Goal: Check status: Check status

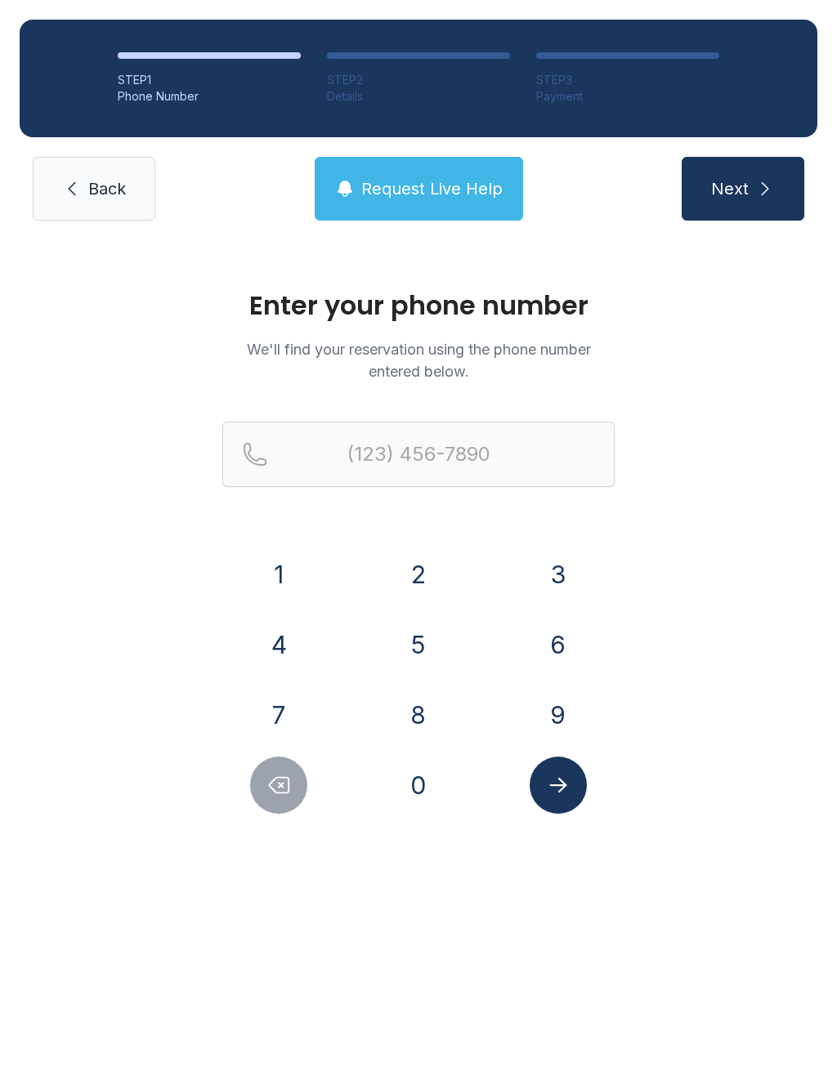
click at [402, 176] on button "Request Live Help" at bounding box center [419, 189] width 208 height 64
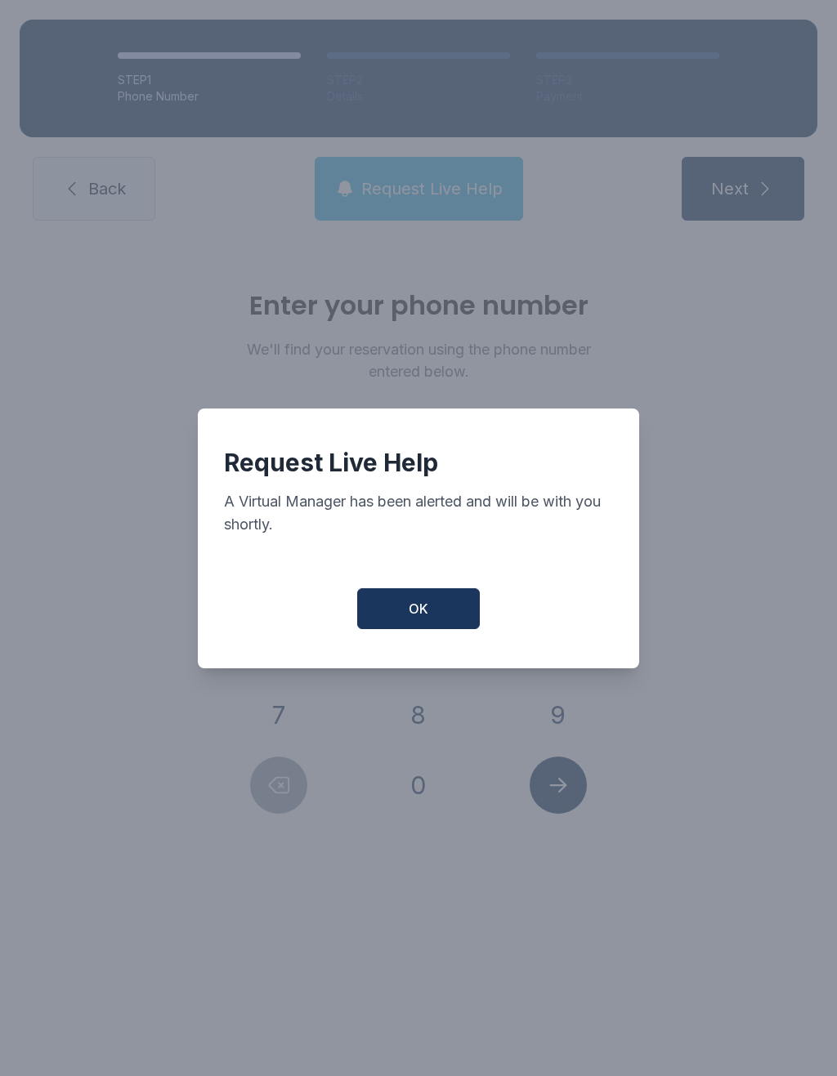
click at [383, 618] on button "OK" at bounding box center [418, 608] width 123 height 41
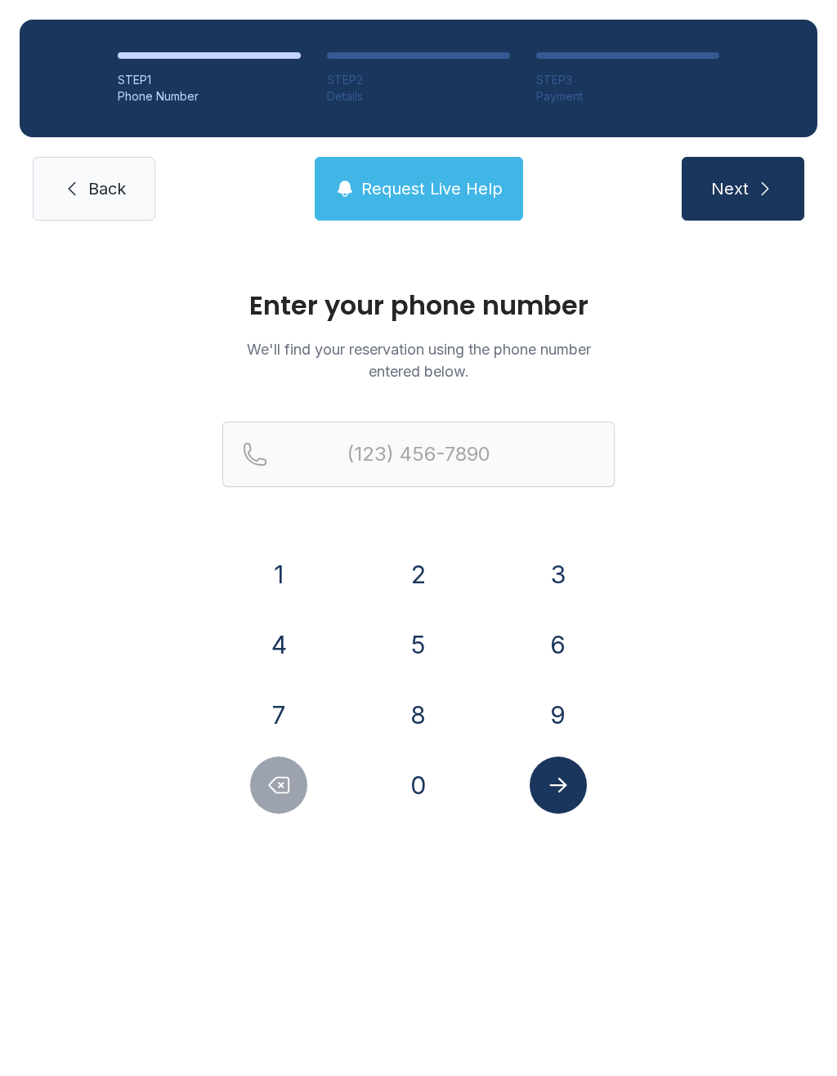
click at [89, 209] on link "Back" at bounding box center [94, 189] width 123 height 64
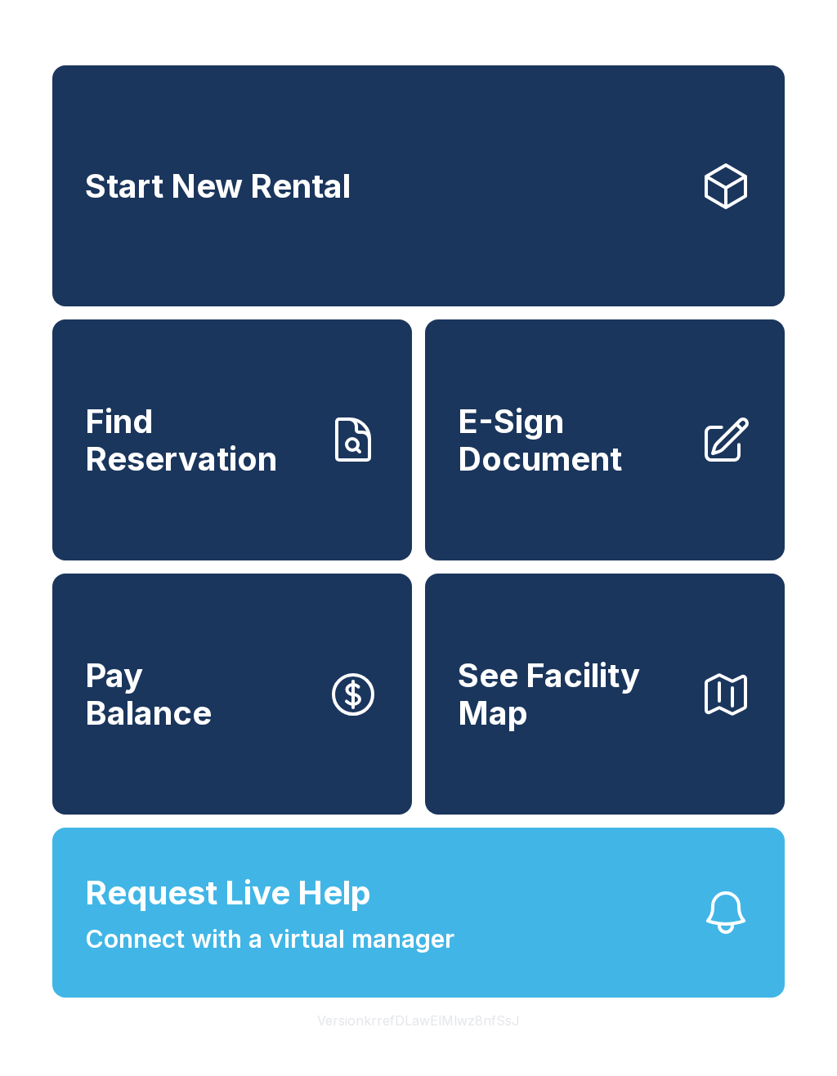
click at [184, 474] on span "Find Reservation" at bounding box center [199, 440] width 229 height 74
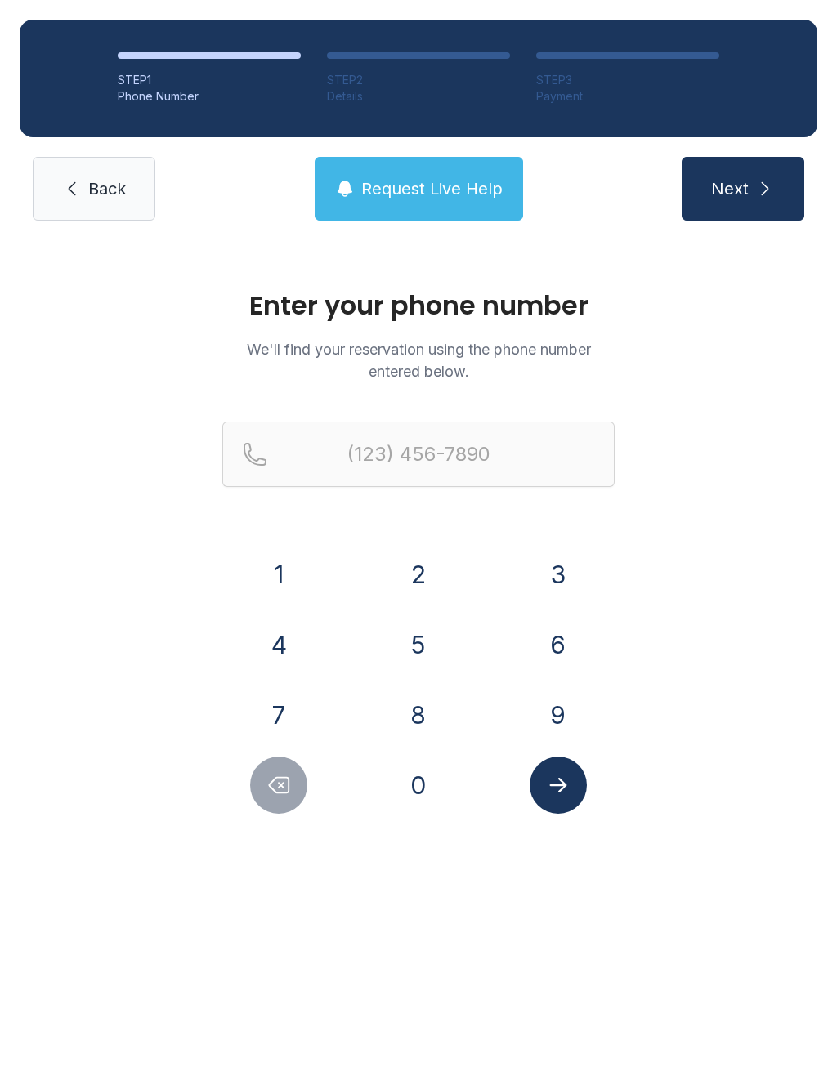
click at [398, 565] on button "2" at bounding box center [418, 574] width 57 height 57
click at [415, 793] on button "0" at bounding box center [418, 785] width 57 height 57
click at [419, 571] on button "2" at bounding box center [418, 574] width 57 height 57
click at [427, 578] on button "2" at bounding box center [418, 574] width 57 height 57
click at [423, 655] on button "5" at bounding box center [418, 644] width 57 height 57
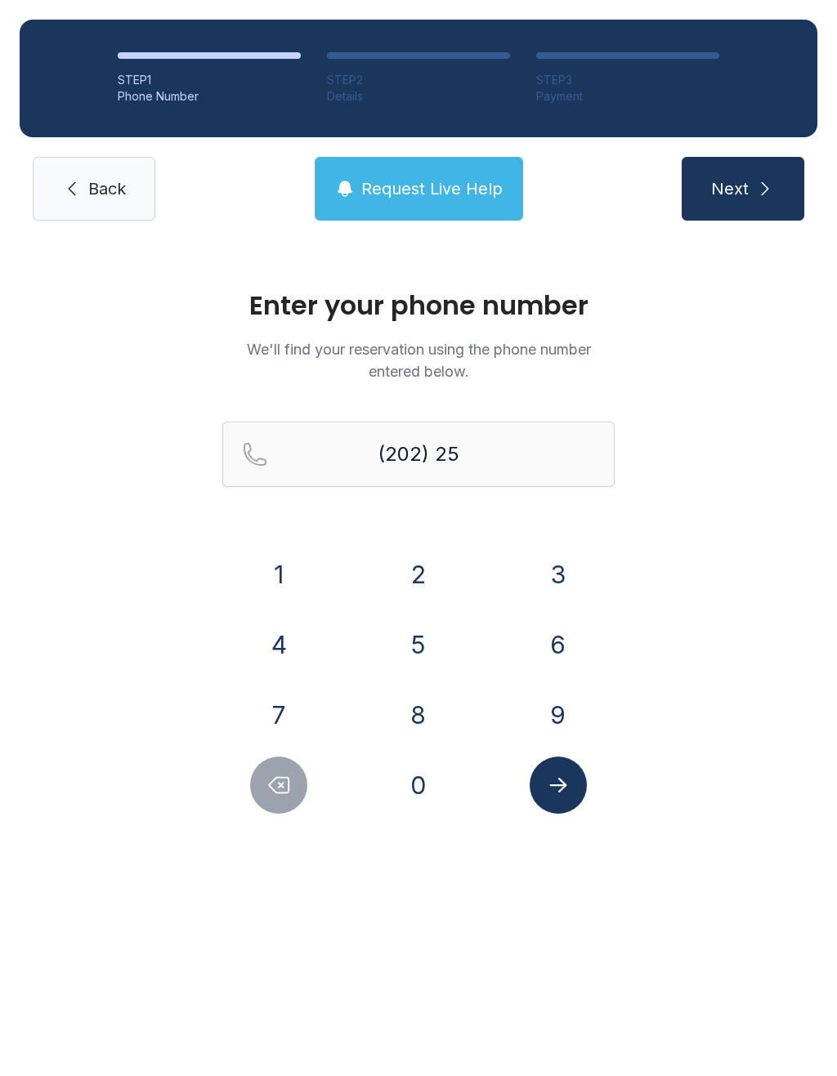
click at [435, 721] on button "8" at bounding box center [418, 714] width 57 height 57
click at [271, 585] on button "1" at bounding box center [278, 574] width 57 height 57
click at [267, 794] on icon "Delete number" at bounding box center [278, 785] width 25 height 25
click at [424, 581] on button "2" at bounding box center [418, 574] width 57 height 57
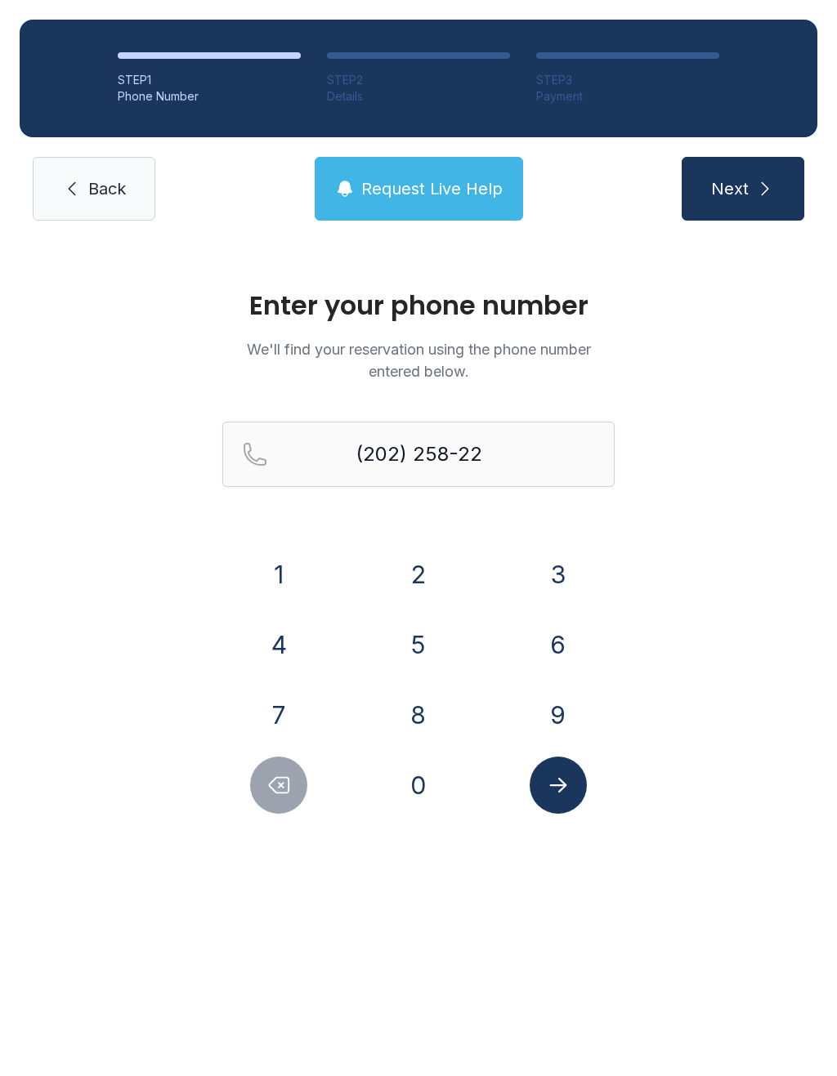
click at [282, 648] on button "4" at bounding box center [278, 644] width 57 height 57
click at [281, 647] on button "4" at bounding box center [278, 644] width 57 height 57
type input "[PHONE_NUMBER]"
click at [741, 195] on span "Next" at bounding box center [730, 188] width 38 height 23
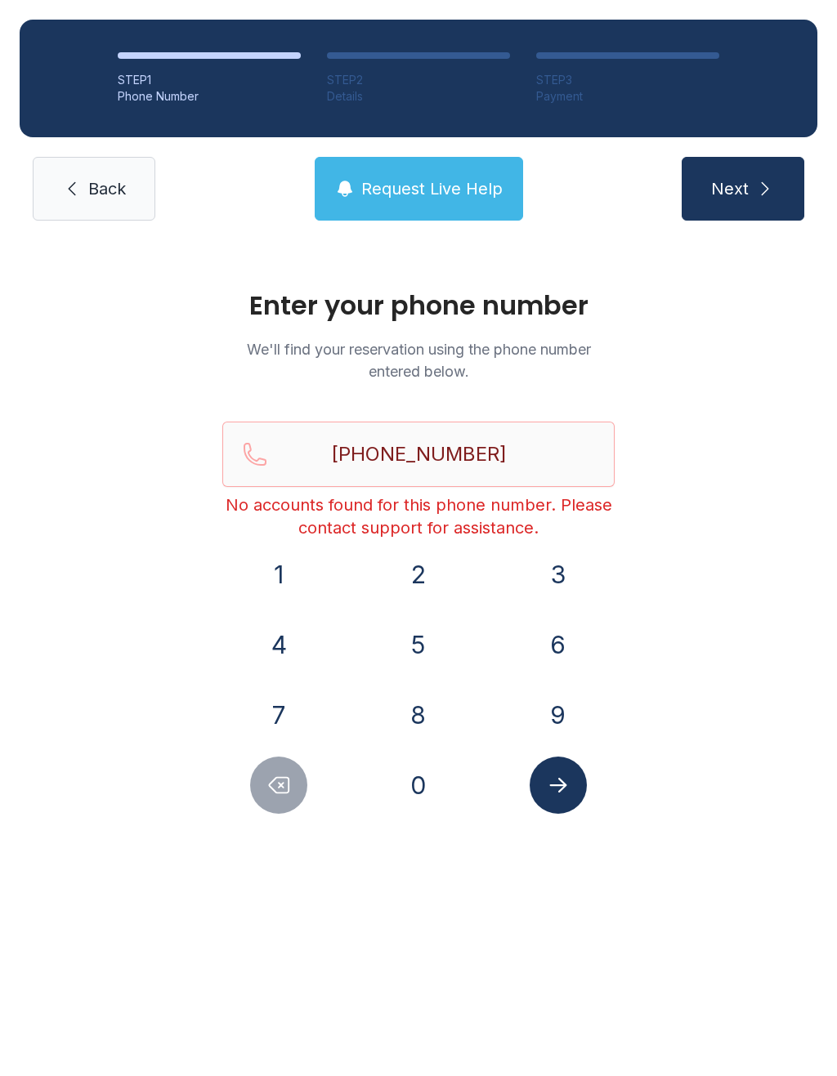
click at [766, 176] on button "Next" at bounding box center [742, 189] width 123 height 64
click at [754, 203] on button "Next" at bounding box center [742, 189] width 123 height 64
click at [732, 188] on span "Next" at bounding box center [730, 188] width 38 height 23
click at [382, 187] on span "Request Live Help" at bounding box center [431, 188] width 141 height 23
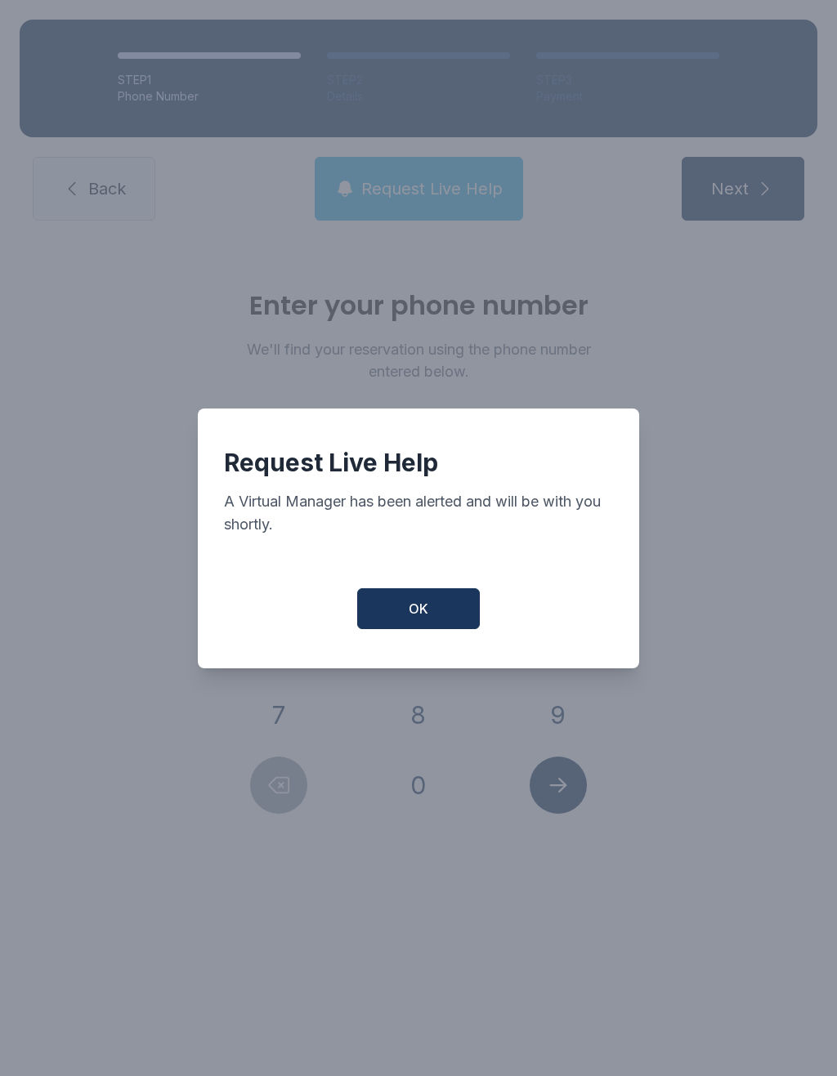
click at [404, 620] on button "OK" at bounding box center [418, 608] width 123 height 41
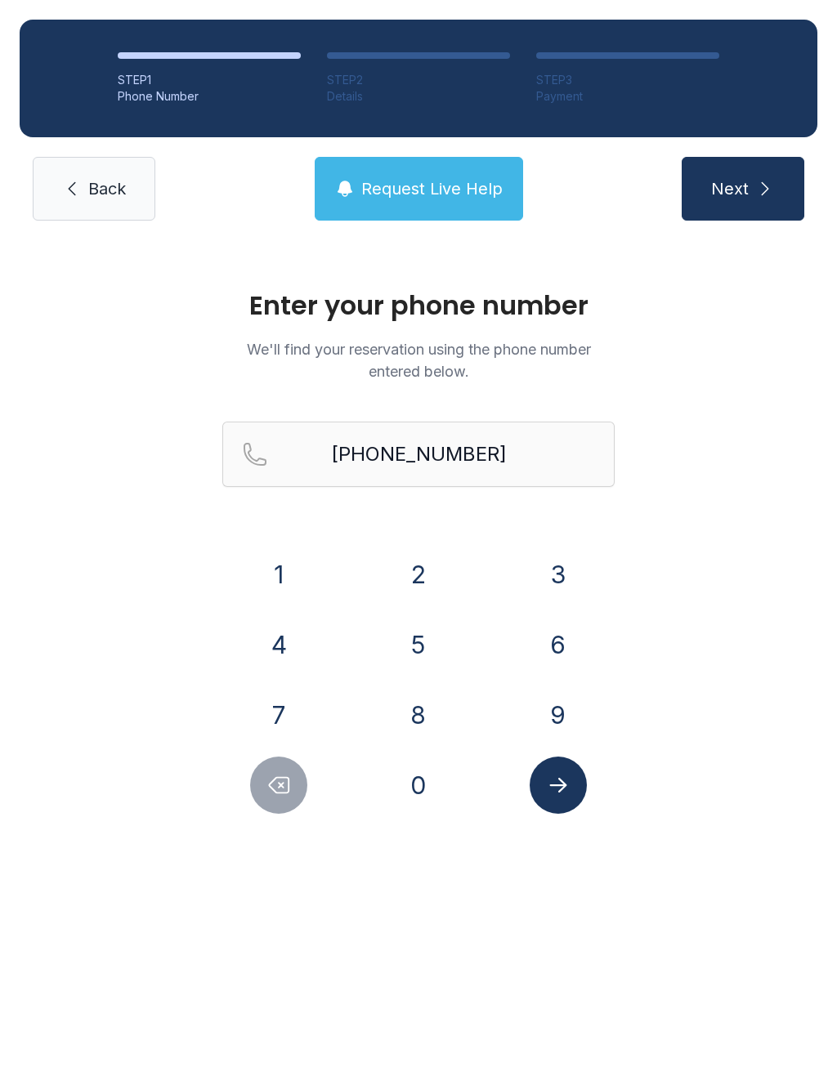
click at [101, 199] on span "Back" at bounding box center [107, 188] width 38 height 23
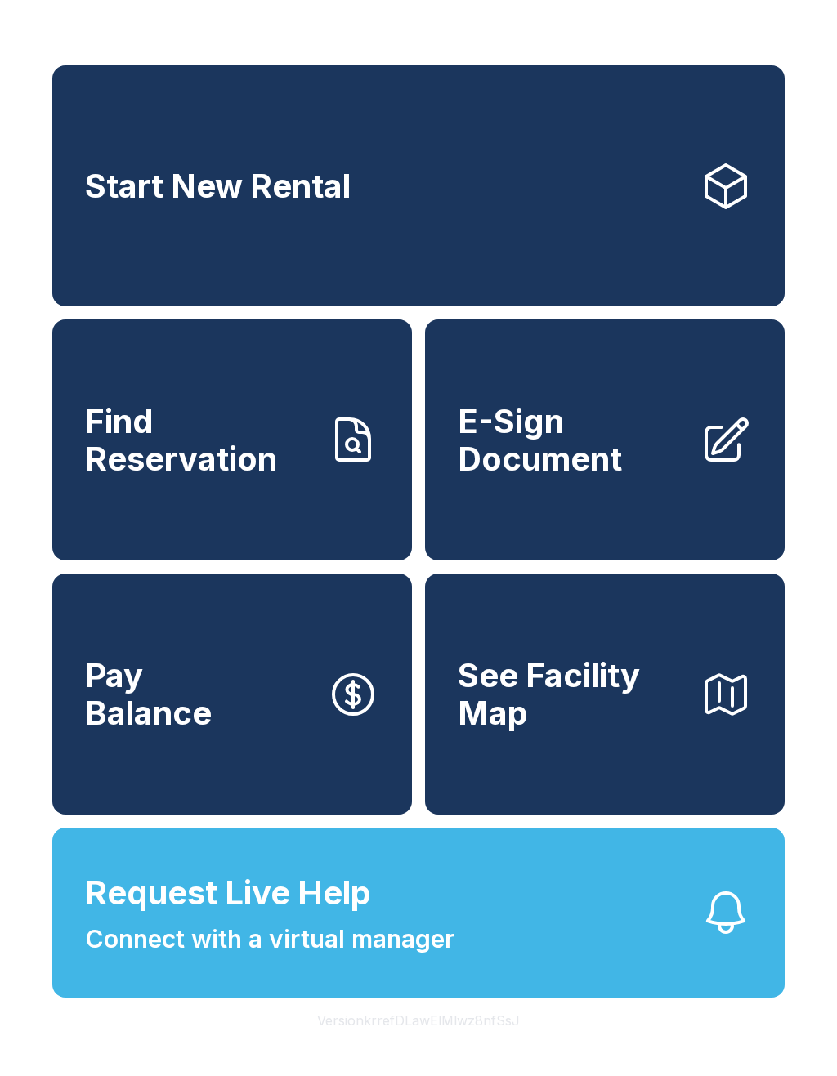
click at [179, 477] on span "Find Reservation" at bounding box center [199, 440] width 229 height 74
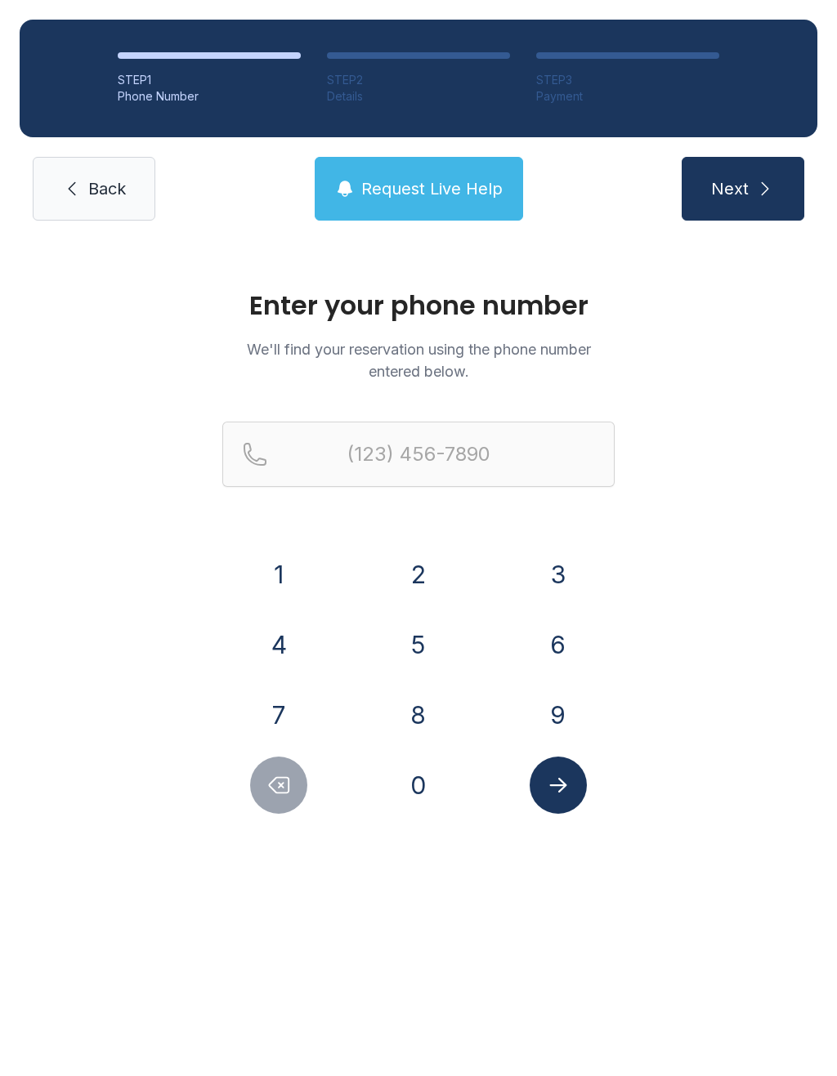
click at [422, 553] on button "2" at bounding box center [418, 574] width 57 height 57
click at [413, 790] on button "0" at bounding box center [418, 785] width 57 height 57
click at [405, 574] on button "2" at bounding box center [418, 574] width 57 height 57
click at [413, 576] on button "2" at bounding box center [418, 574] width 57 height 57
click at [421, 647] on button "5" at bounding box center [418, 644] width 57 height 57
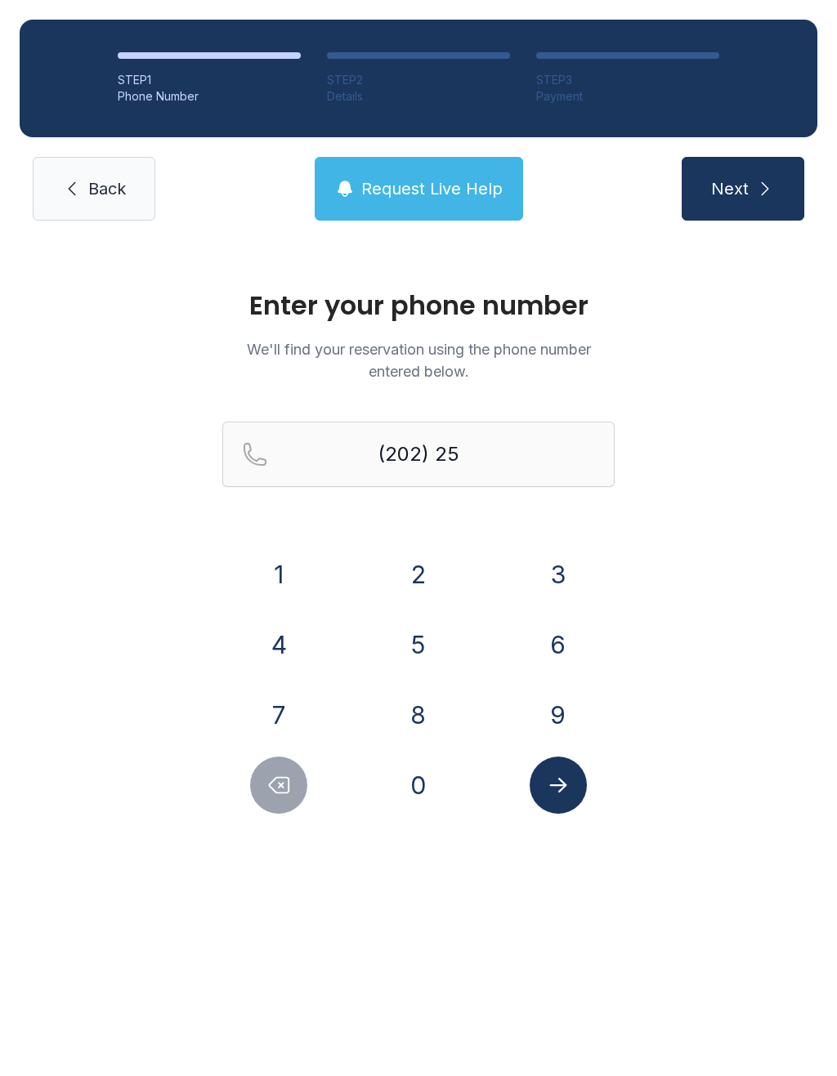
click at [414, 724] on button "8" at bounding box center [418, 714] width 57 height 57
click at [417, 581] on button "2" at bounding box center [418, 574] width 57 height 57
click at [416, 580] on button "2" at bounding box center [418, 574] width 57 height 57
click at [280, 641] on button "4" at bounding box center [278, 644] width 57 height 57
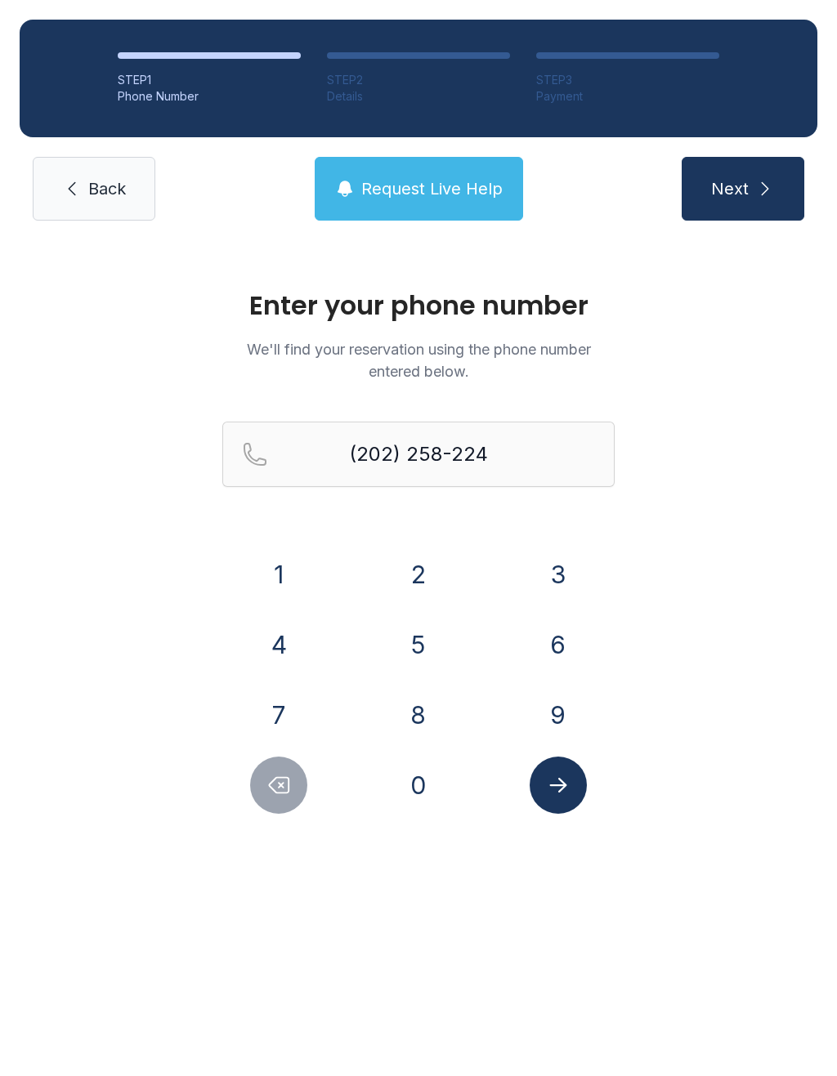
type input "[PHONE_NUMBER]"
click at [565, 784] on icon "Submit lookup form" at bounding box center [558, 785] width 25 height 25
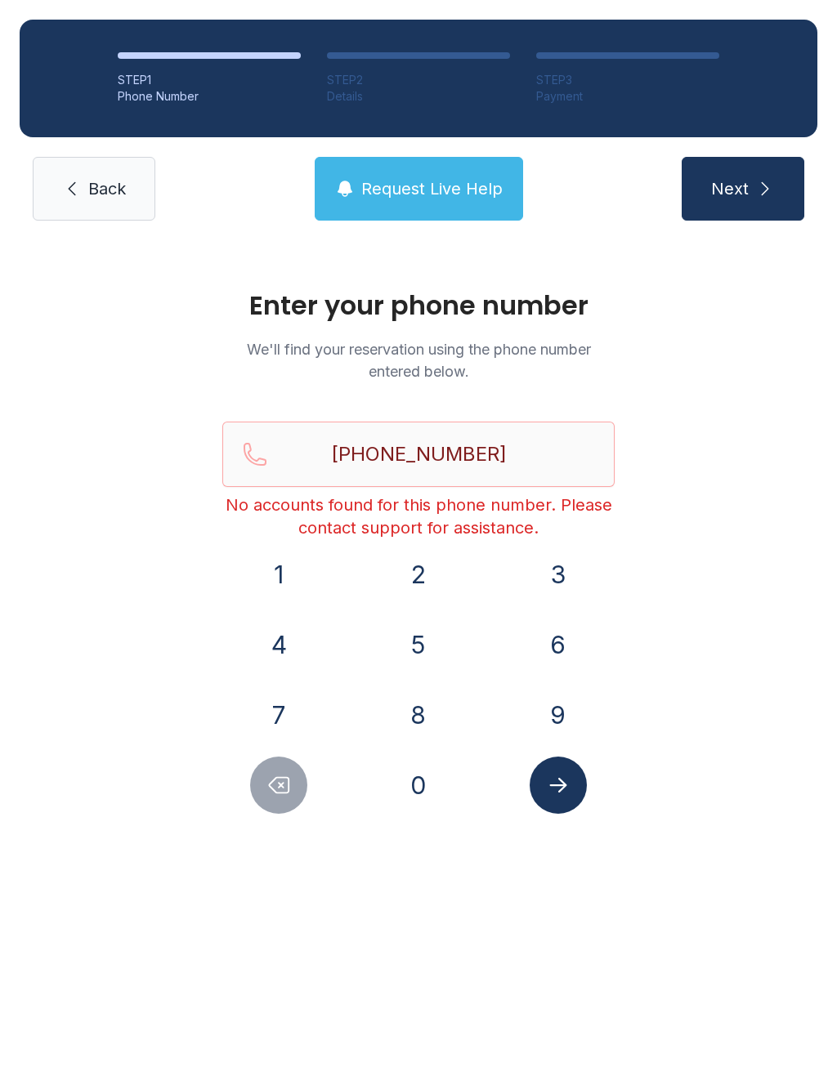
click at [82, 197] on link "Back" at bounding box center [94, 189] width 123 height 64
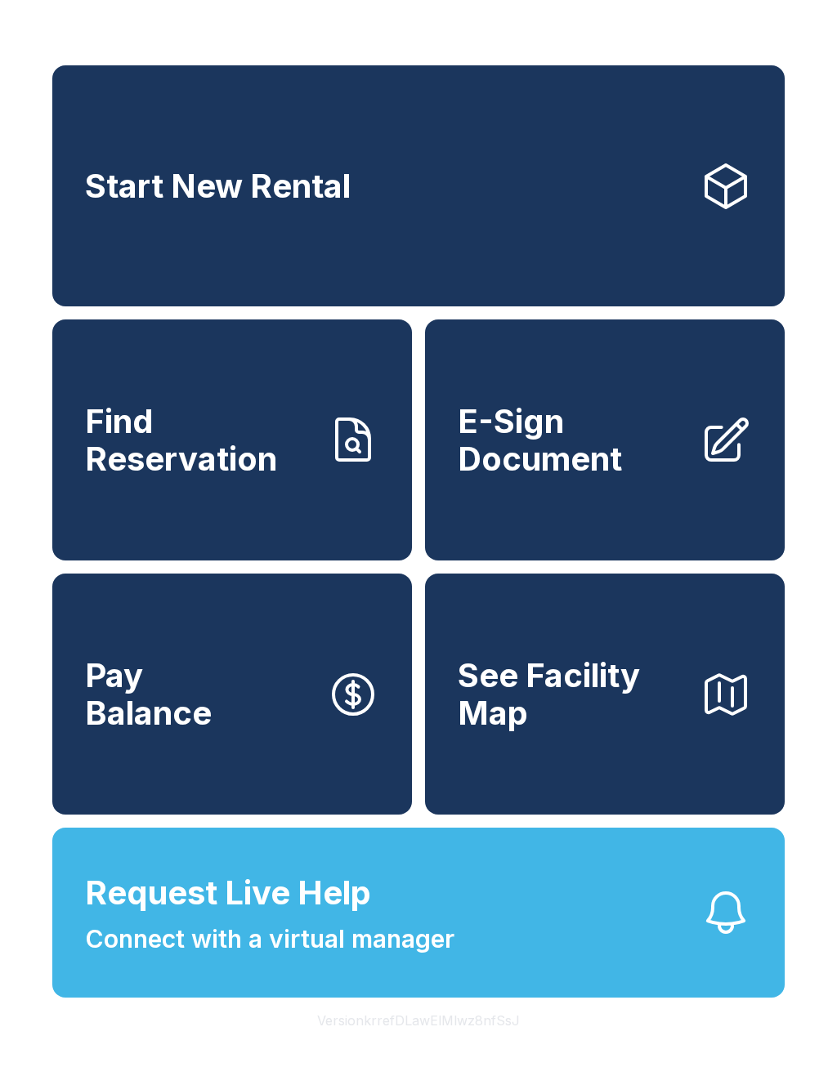
click at [170, 500] on link "Find Reservation" at bounding box center [231, 439] width 359 height 241
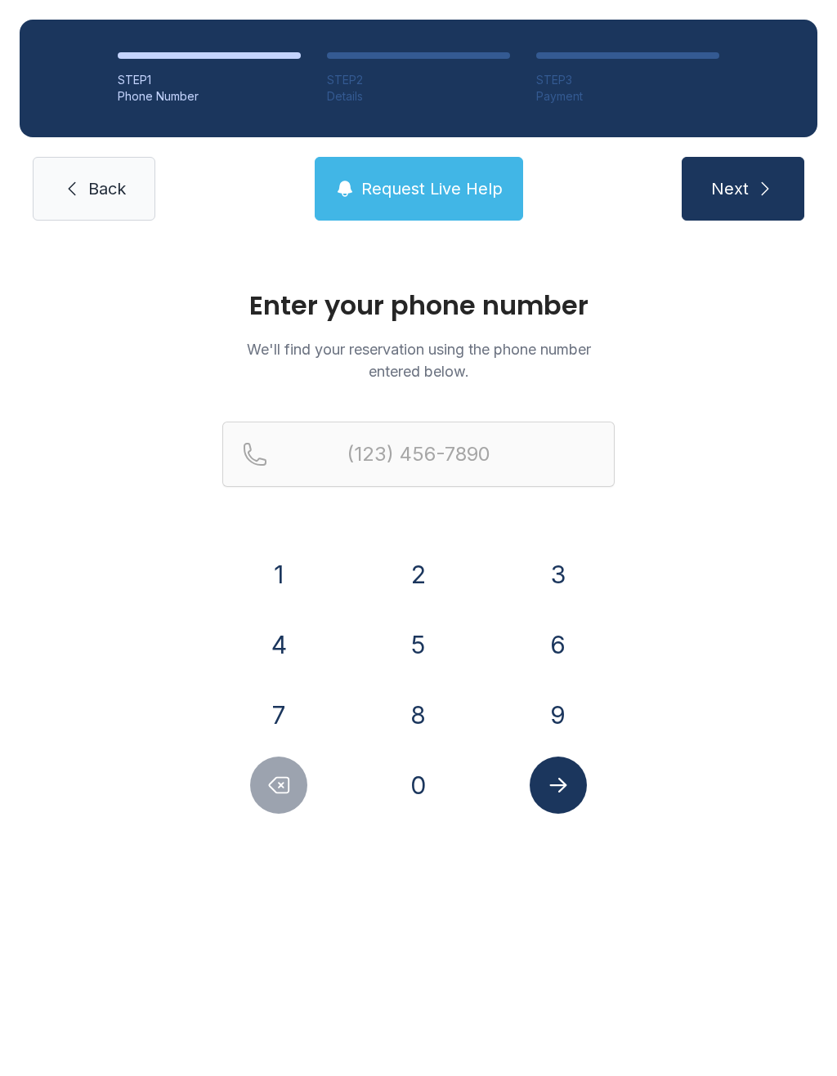
click at [65, 189] on icon at bounding box center [72, 189] width 20 height 20
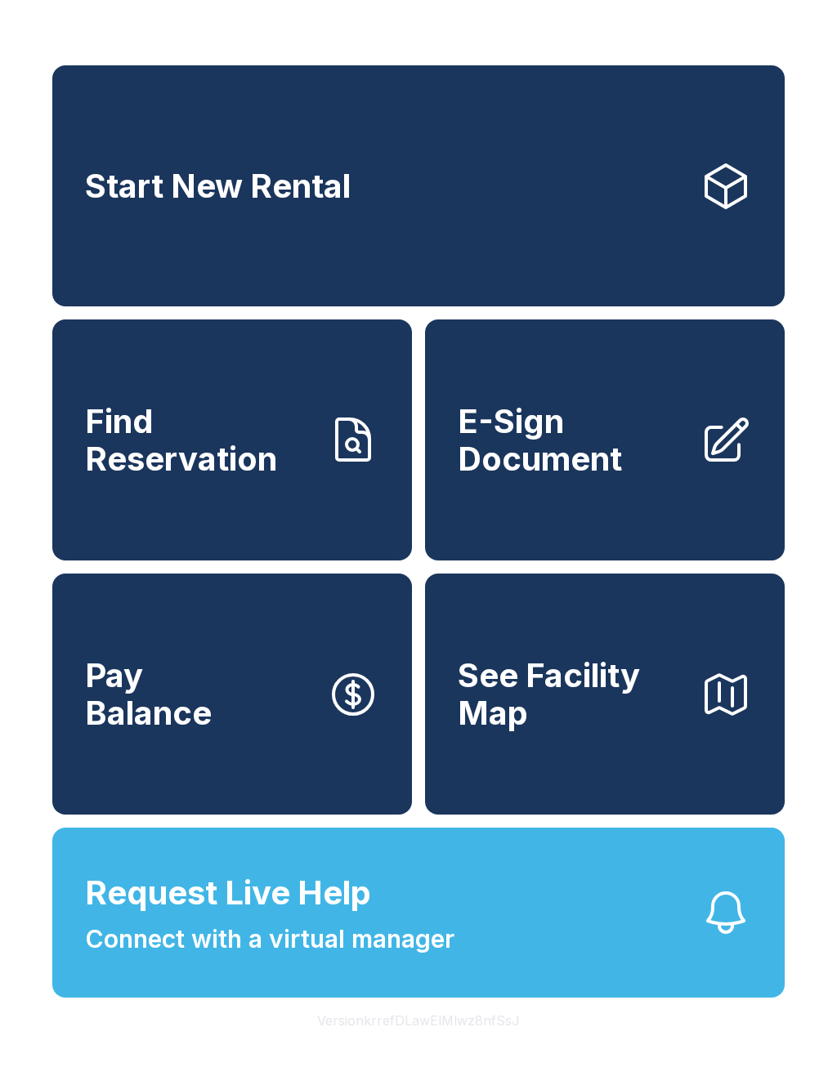
click at [152, 441] on span "Find Reservation" at bounding box center [199, 440] width 229 height 74
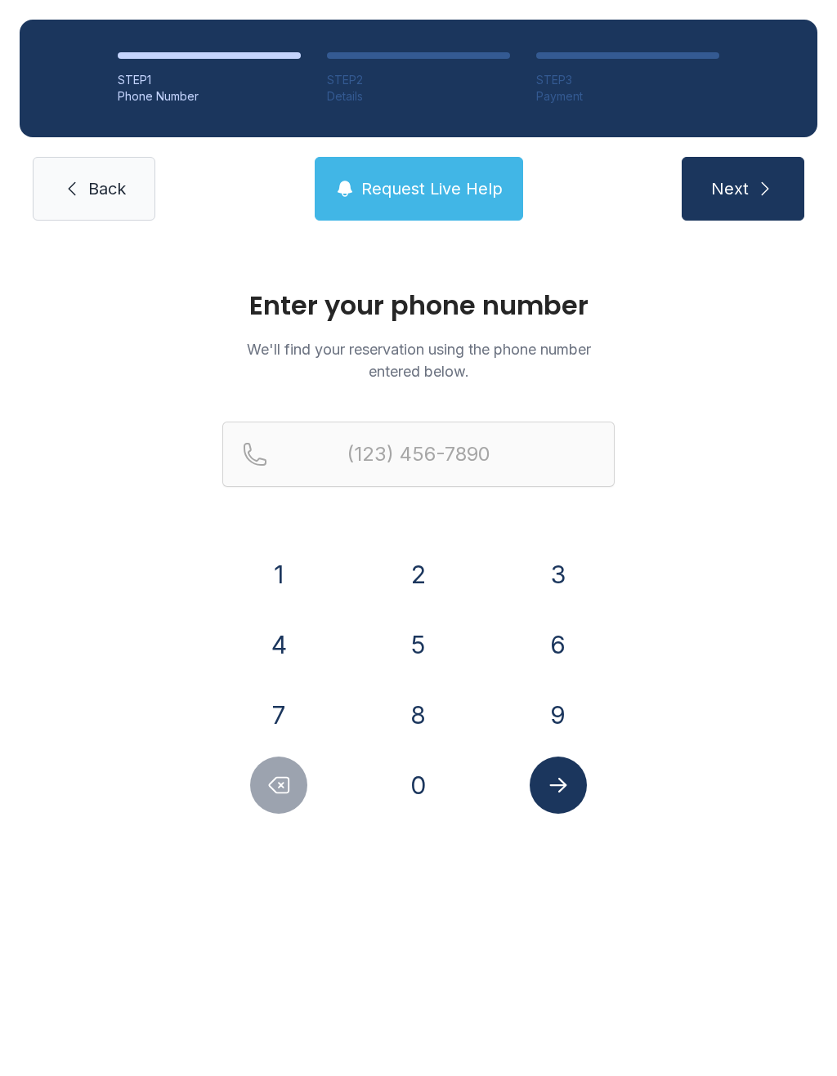
click at [706, 208] on button "Next" at bounding box center [742, 189] width 123 height 64
click at [705, 208] on button "Next" at bounding box center [742, 189] width 123 height 64
click at [731, 199] on span "Next" at bounding box center [730, 188] width 38 height 23
click at [417, 575] on button "2" at bounding box center [418, 574] width 57 height 57
click at [420, 777] on button "0" at bounding box center [418, 785] width 57 height 57
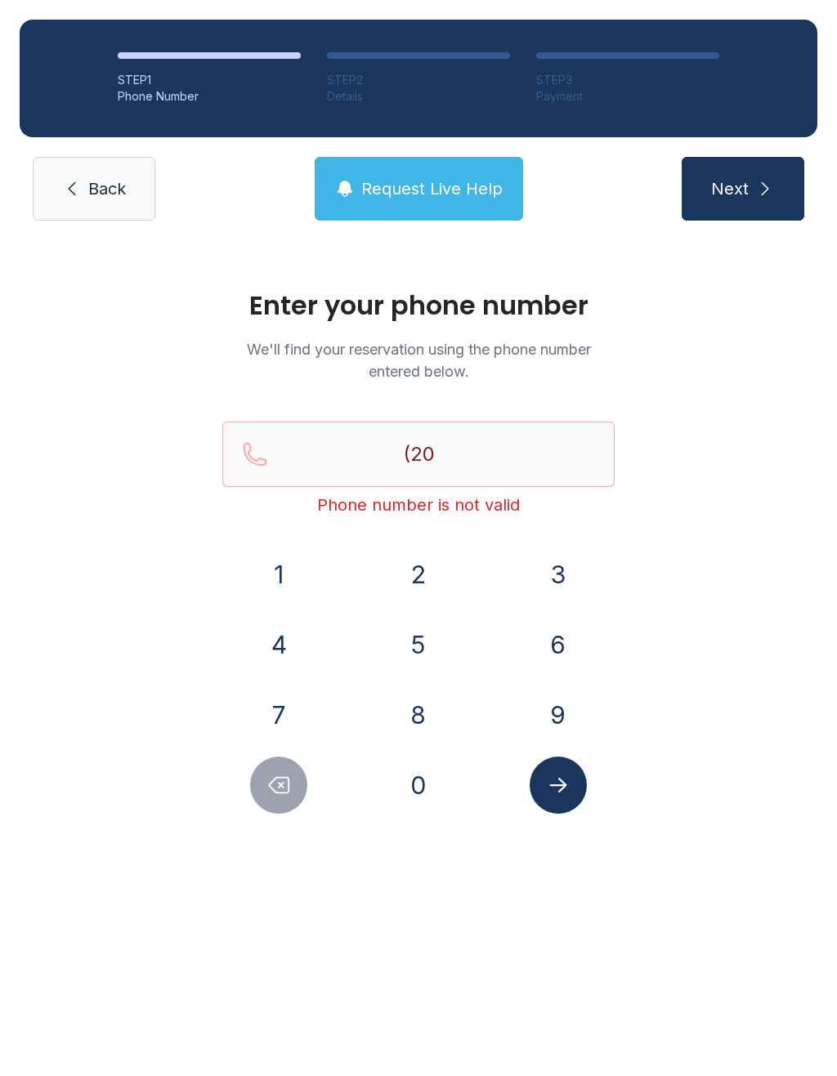
click at [421, 594] on button "2" at bounding box center [418, 574] width 57 height 57
click at [430, 578] on button "2" at bounding box center [418, 574] width 57 height 57
click at [421, 660] on button "5" at bounding box center [418, 644] width 57 height 57
click at [426, 717] on button "8" at bounding box center [418, 714] width 57 height 57
click at [431, 584] on button "2" at bounding box center [418, 574] width 57 height 57
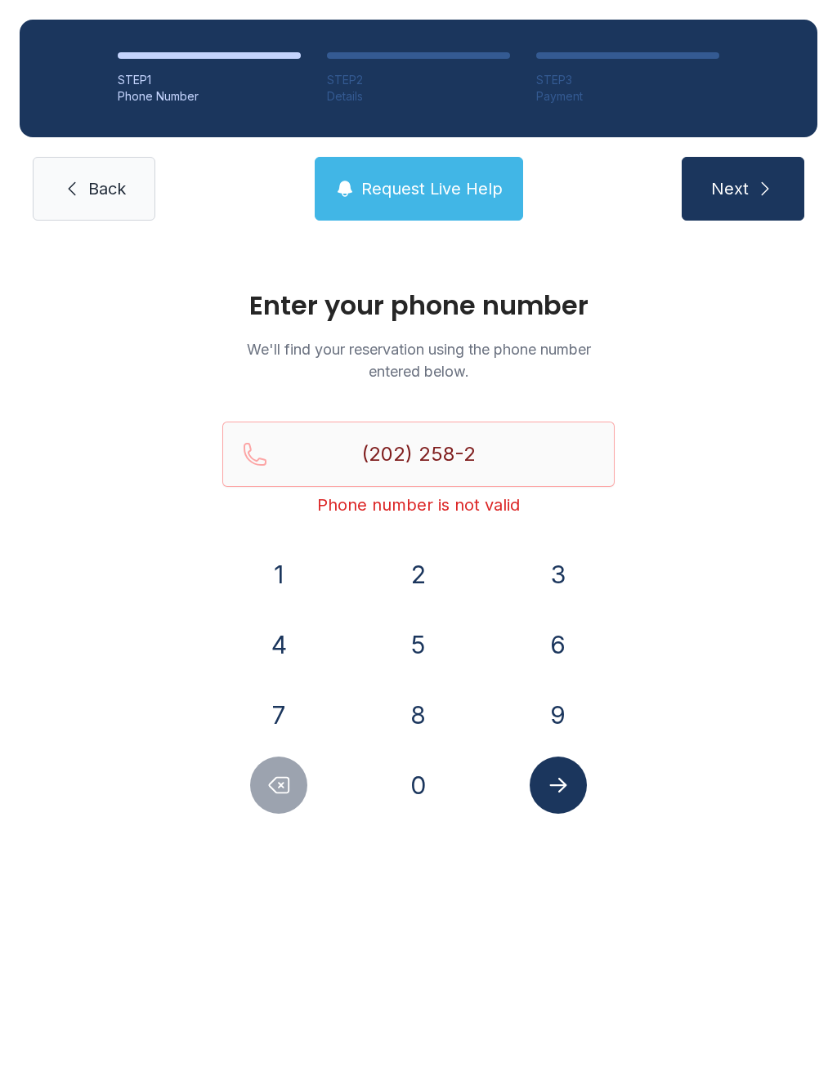
click at [430, 583] on button "2" at bounding box center [418, 574] width 57 height 57
click at [284, 646] on button "4" at bounding box center [278, 644] width 57 height 57
type input "[PHONE_NUMBER]"
click at [565, 766] on button "Submit lookup form" at bounding box center [557, 785] width 57 height 57
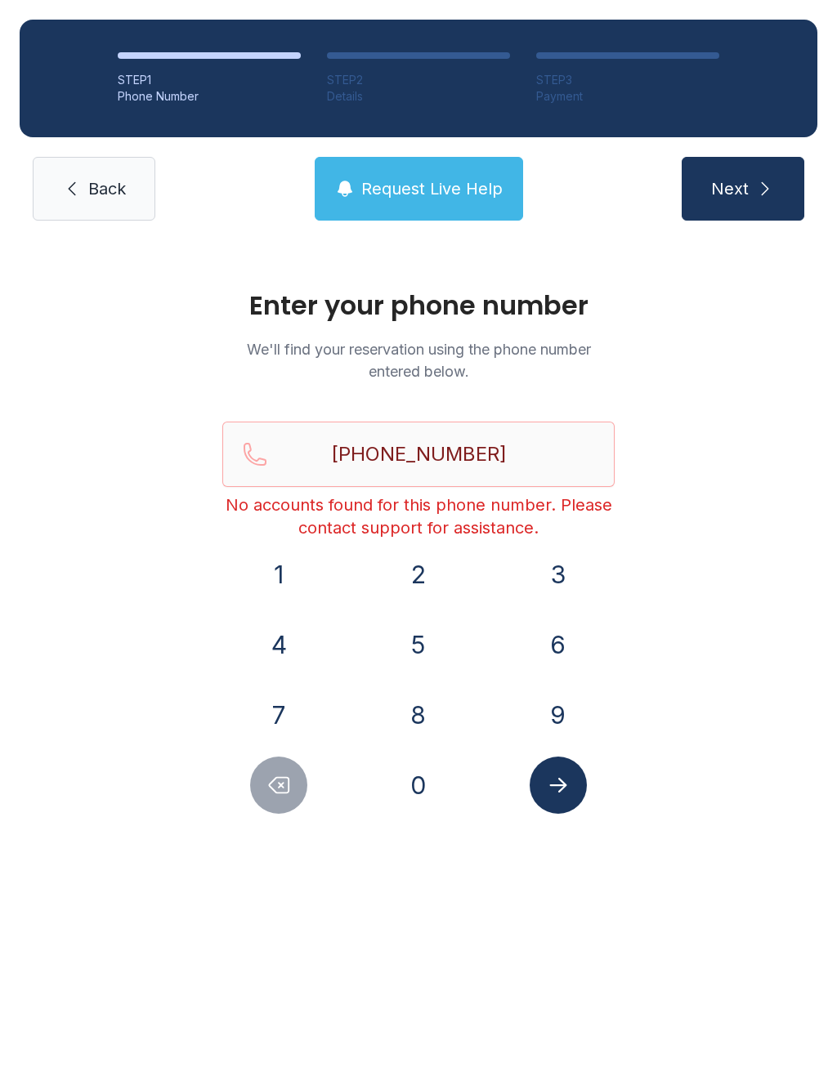
click at [404, 194] on span "Request Live Help" at bounding box center [431, 188] width 141 height 23
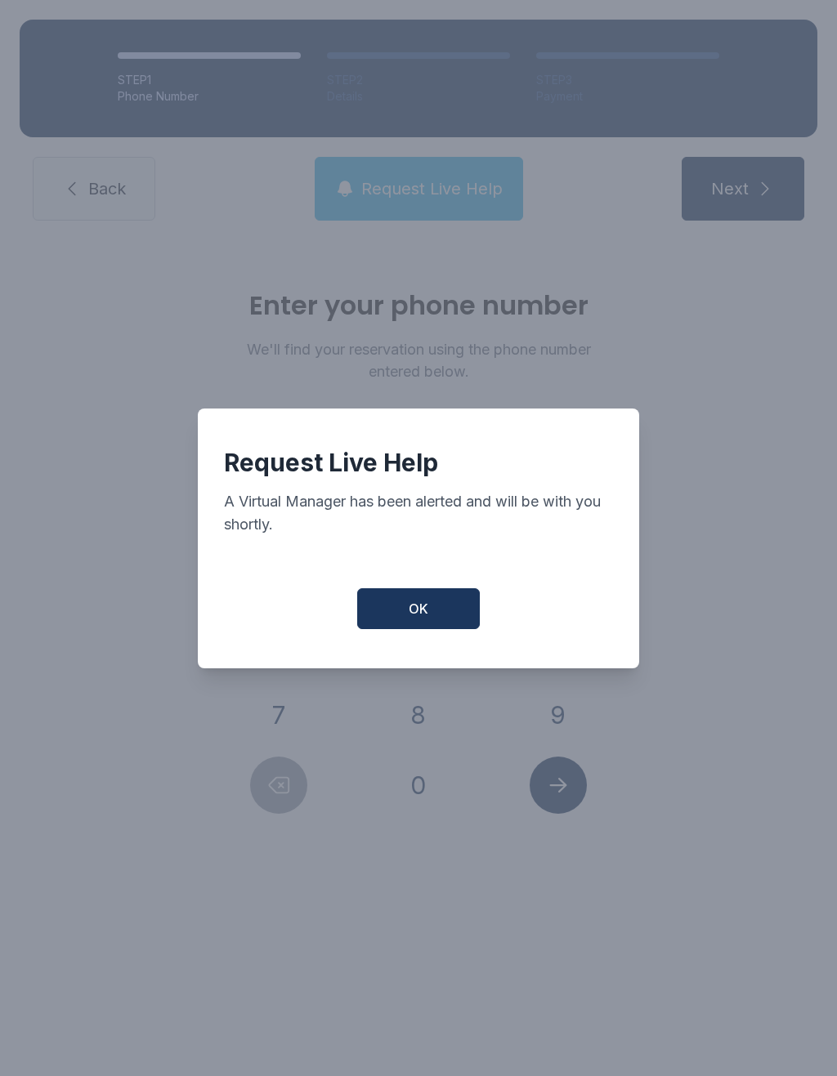
click at [407, 614] on button "OK" at bounding box center [418, 608] width 123 height 41
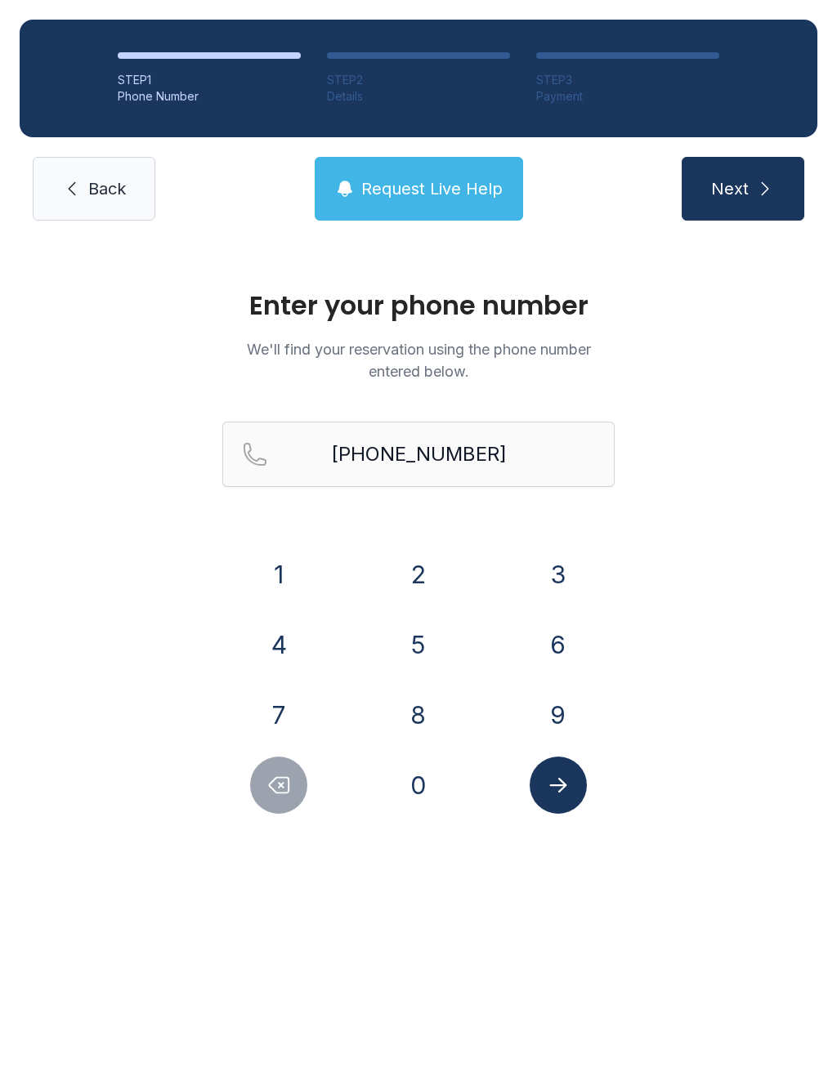
click at [436, 201] on button "Request Live Help" at bounding box center [419, 189] width 208 height 64
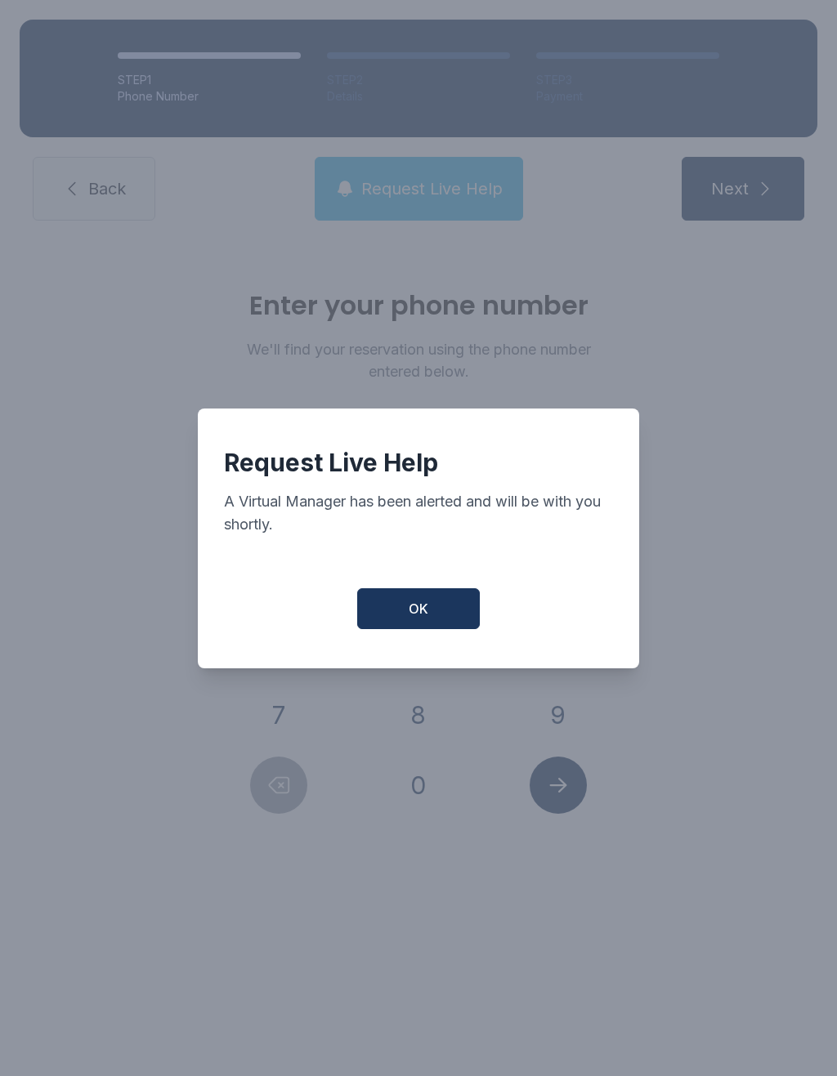
click at [428, 629] on button "OK" at bounding box center [418, 608] width 123 height 41
